Goal: Information Seeking & Learning: Learn about a topic

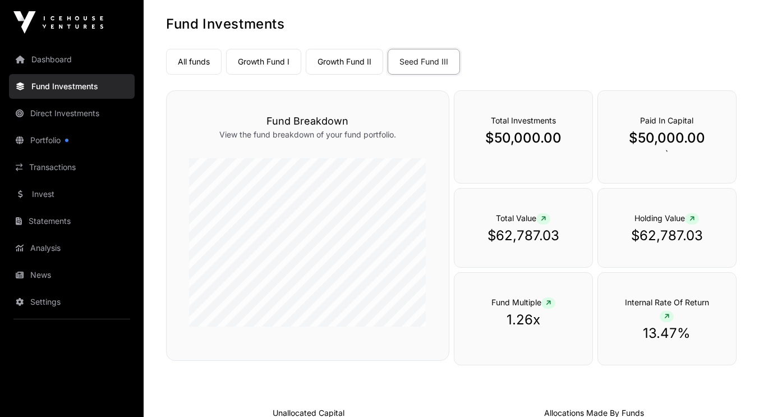
scroll to position [63, 0]
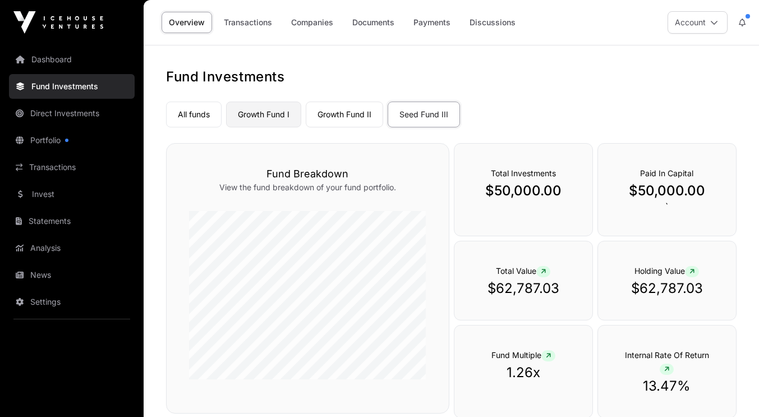
click at [287, 116] on link "Growth Fund I" at bounding box center [263, 115] width 75 height 26
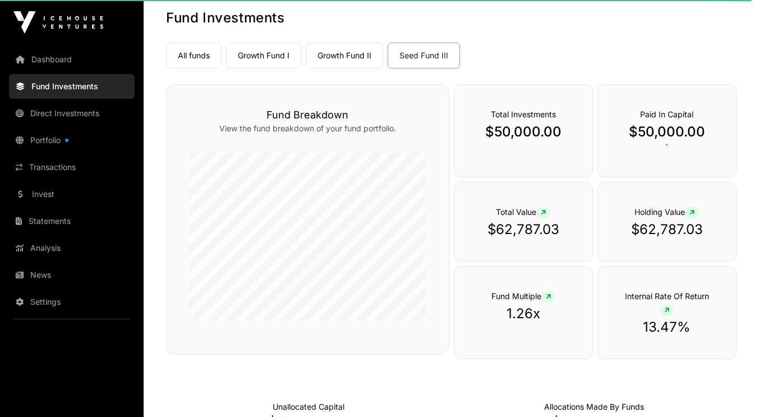
scroll to position [58, 0]
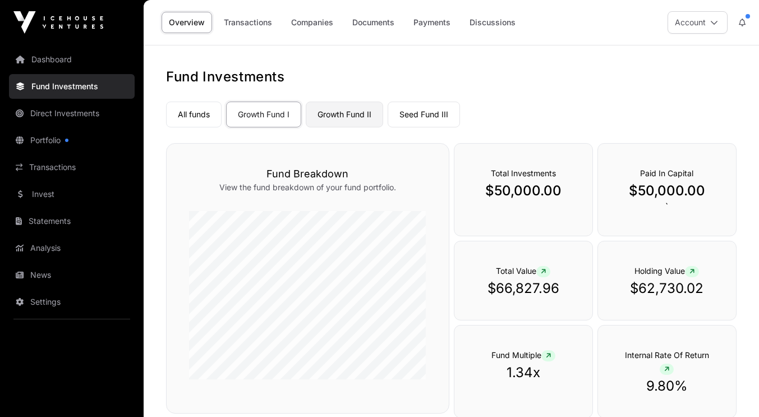
click at [366, 120] on link "Growth Fund II" at bounding box center [344, 115] width 77 height 26
click at [262, 28] on link "Transactions" at bounding box center [248, 22] width 63 height 21
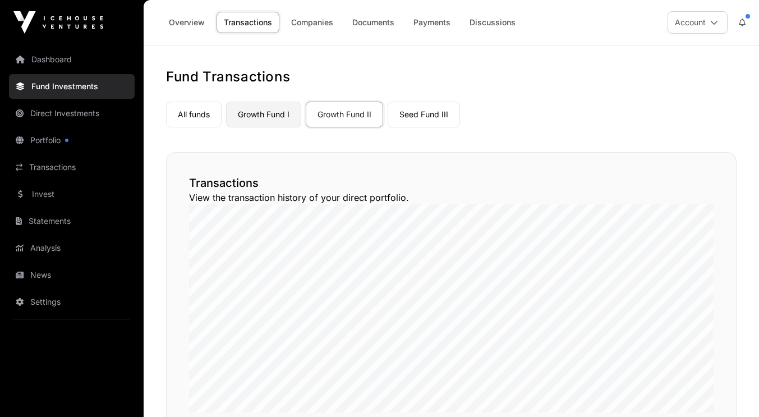
click at [277, 114] on link "Growth Fund I" at bounding box center [263, 115] width 75 height 26
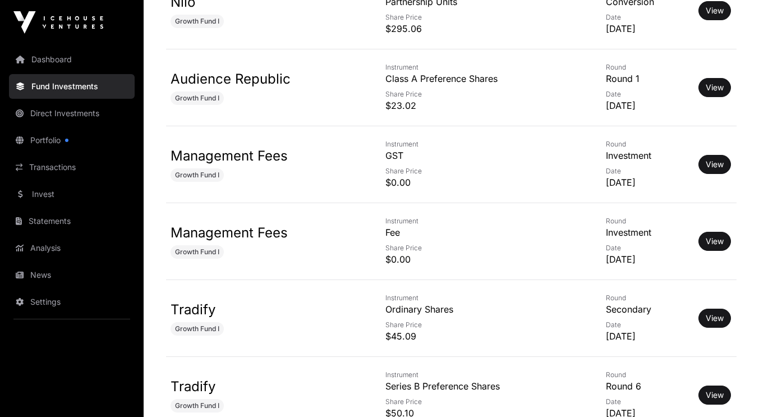
scroll to position [7402, 0]
